Goal: Complete application form

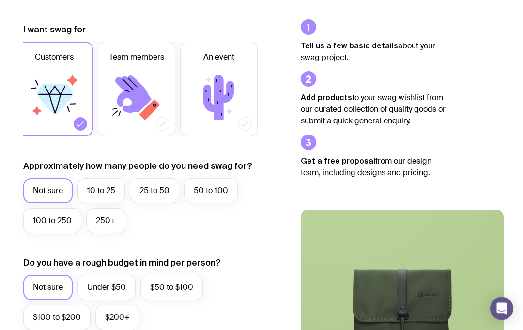
scroll to position [156, 0]
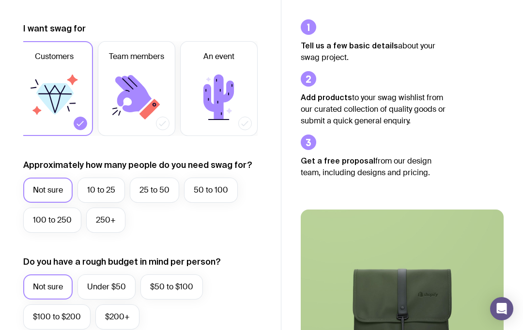
click at [98, 292] on label "Under $50" at bounding box center [106, 287] width 58 height 25
click at [0, 0] on input "Under $50" at bounding box center [0, 0] width 0 height 0
click at [213, 188] on label "50 to 100" at bounding box center [211, 190] width 54 height 25
click at [0, 0] on input "50 to 100" at bounding box center [0, 0] width 0 height 0
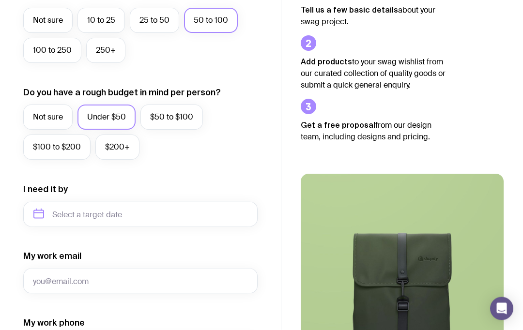
scroll to position [327, 0]
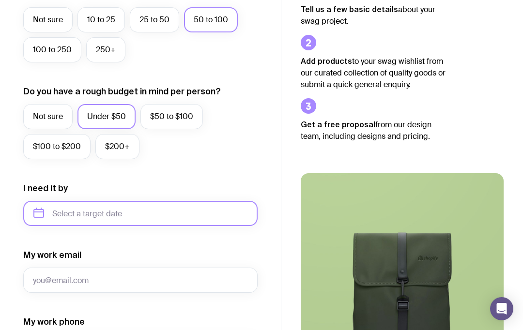
click at [45, 211] on input "text" at bounding box center [140, 213] width 234 height 25
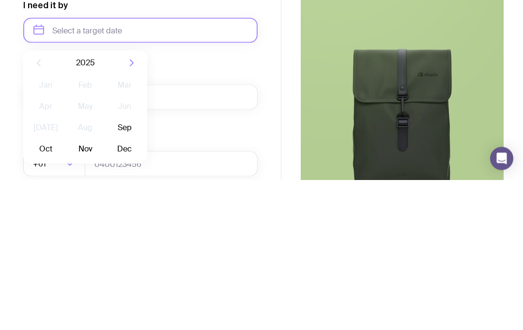
scroll to position [360, 0]
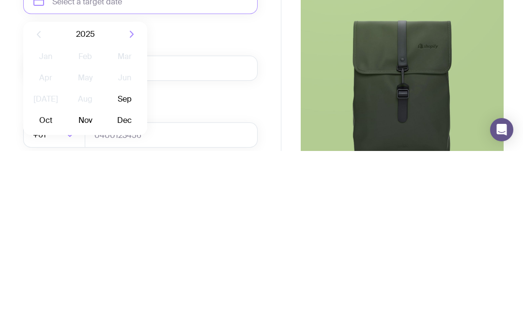
click at [63, 290] on button "Sep" at bounding box center [45, 299] width 35 height 19
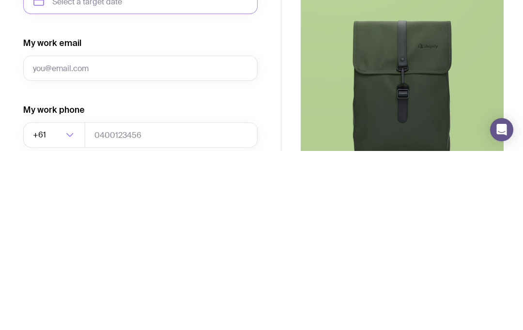
type input "[DATE]"
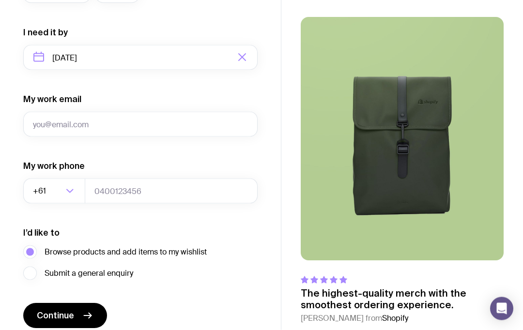
scroll to position [480, 0]
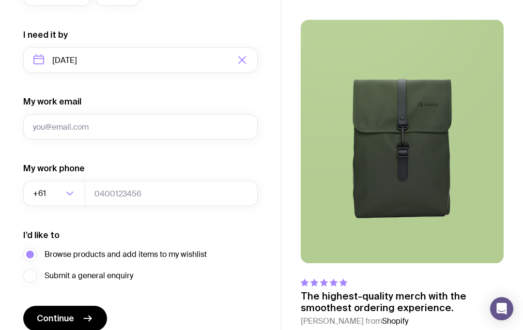
click at [43, 126] on input "My work email" at bounding box center [140, 126] width 234 height 25
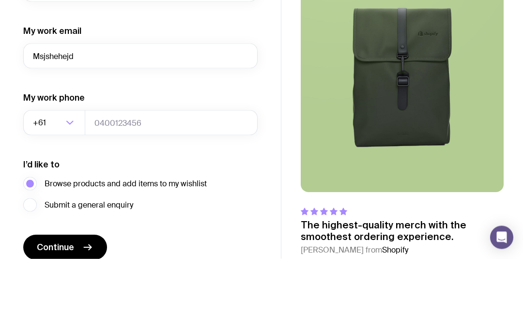
scroll to position [524, 0]
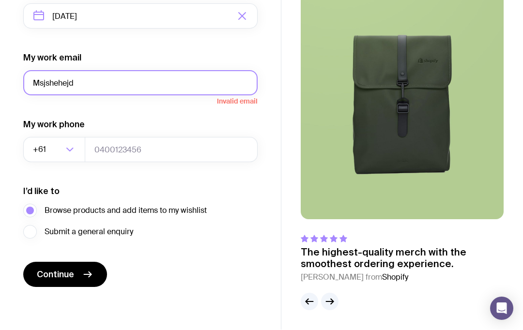
type input "Msjshehejd"
click at [34, 229] on label "Submit a general enquiry" at bounding box center [78, 233] width 110 height 14
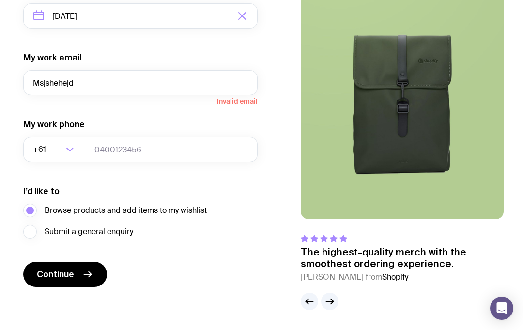
click at [0, 0] on input "Submit a general enquiry" at bounding box center [0, 0] width 0 height 0
click at [38, 229] on label "Submit a general enquiry" at bounding box center [78, 233] width 110 height 14
click at [0, 0] on input "Submit a general enquiry" at bounding box center [0, 0] width 0 height 0
